Goal: Task Accomplishment & Management: Use online tool/utility

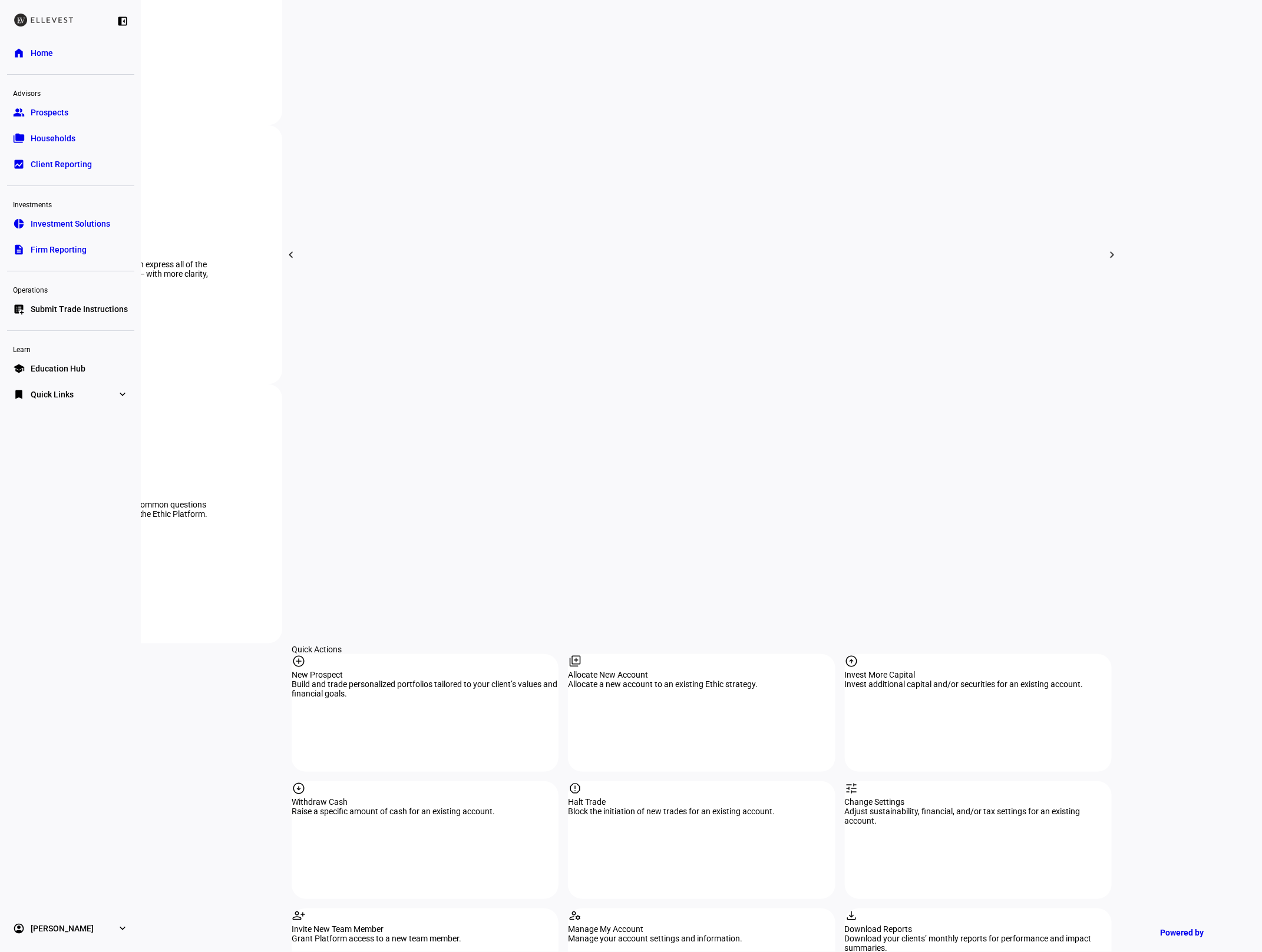
scroll to position [658, 0]
click at [656, 795] on div "Halt Trade" at bounding box center [702, 799] width 267 height 9
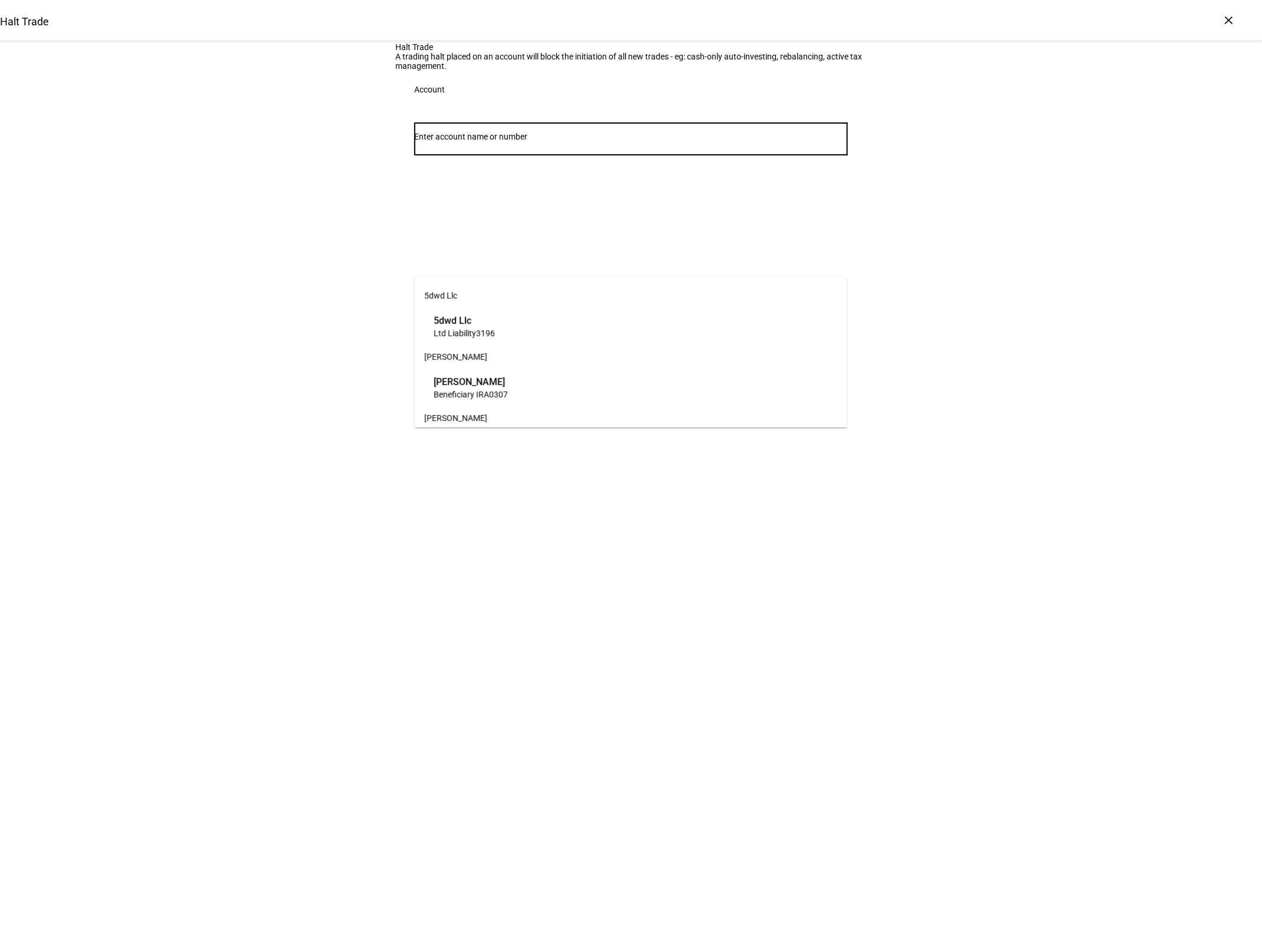
click at [548, 141] on input "Number" at bounding box center [630, 136] width 433 height 9
type input "8925"
drag, startPoint x: 550, startPoint y: 319, endPoint x: 494, endPoint y: 346, distance: 62.2
click at [504, 319] on span "[PERSON_NAME]" at bounding box center [468, 320] width 71 height 14
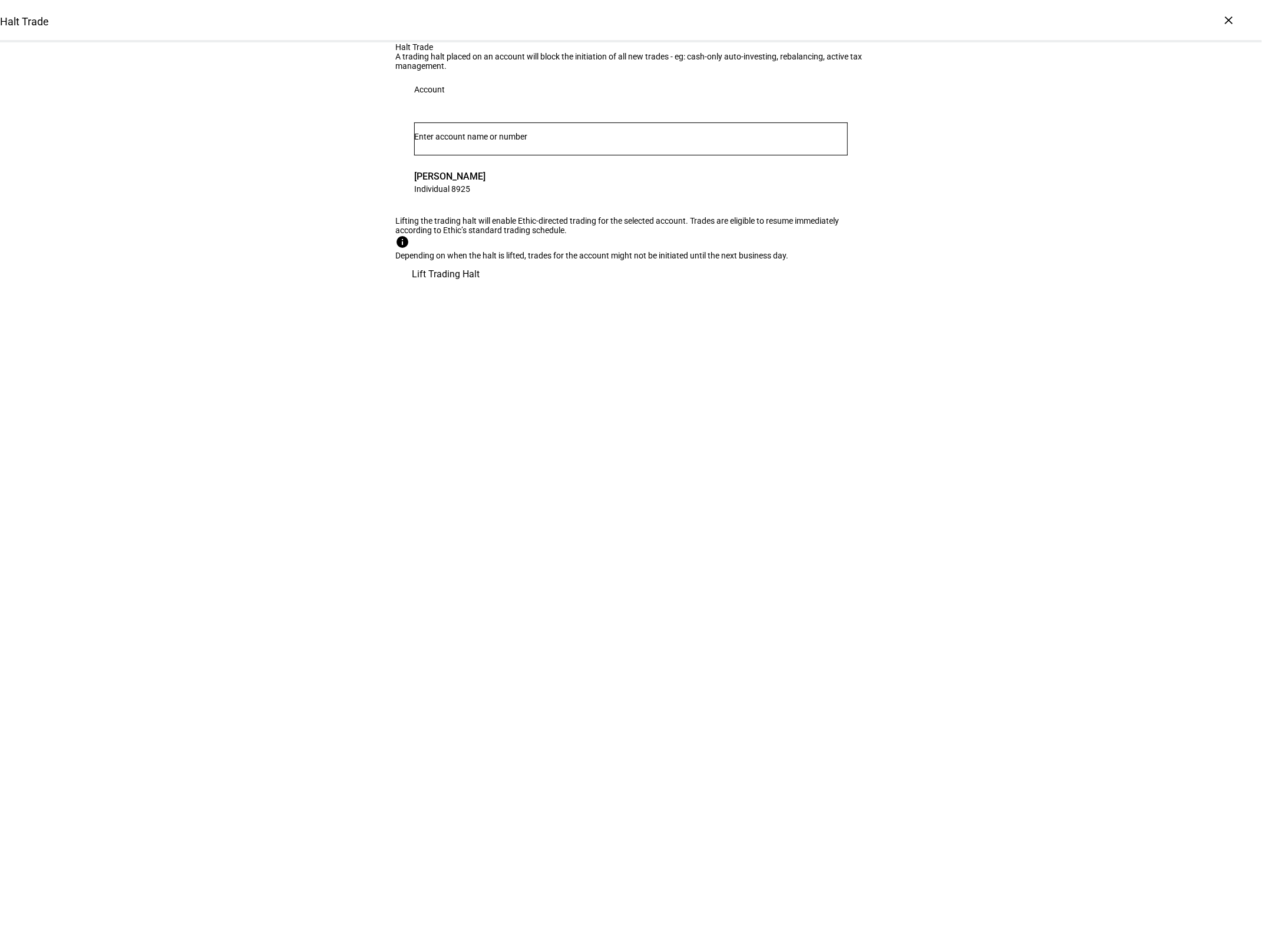
click at [479, 288] on span "Lift Trading Halt" at bounding box center [445, 274] width 67 height 28
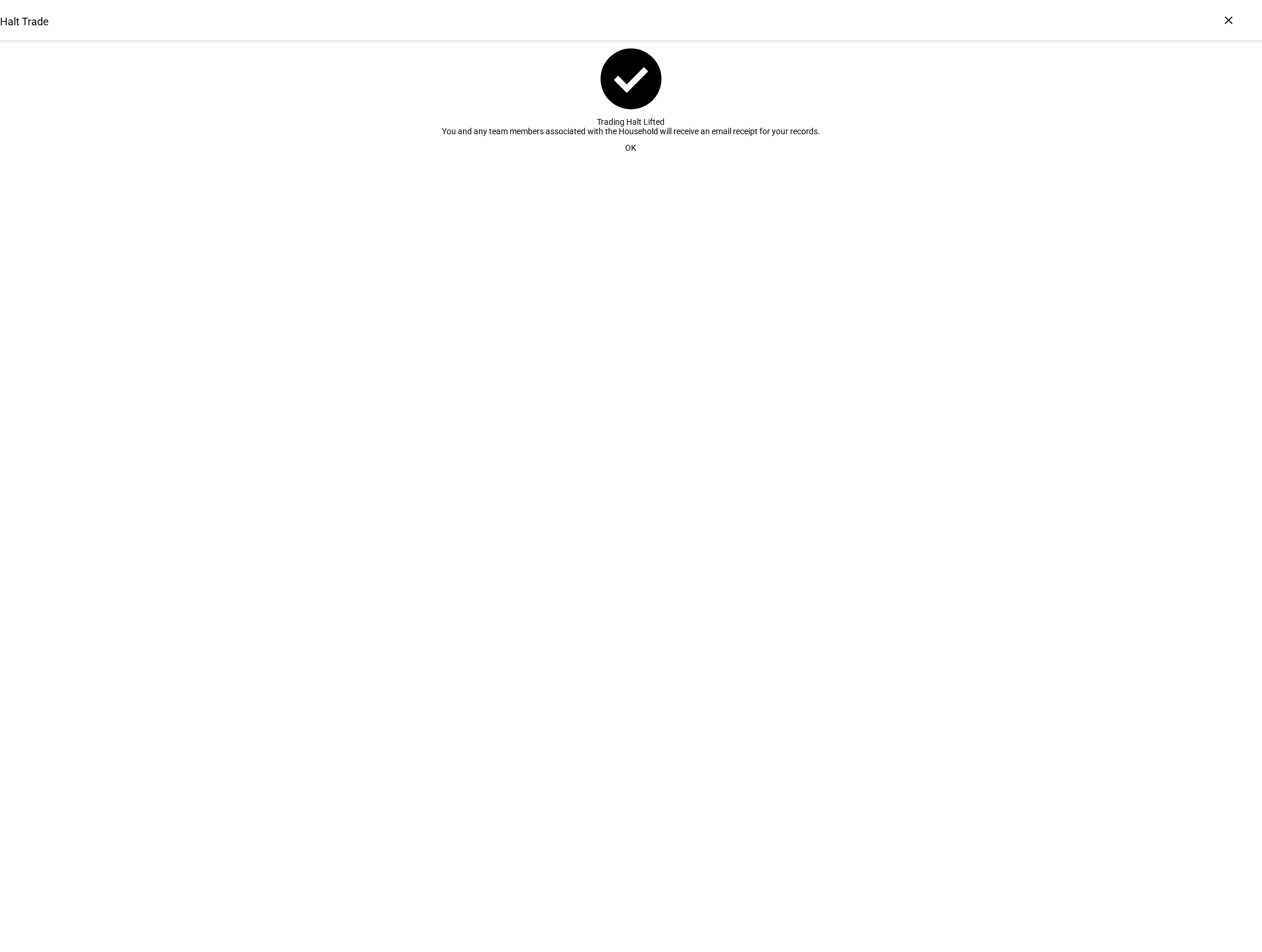
click at [621, 159] on span at bounding box center [630, 147] width 39 height 24
